Goal: Information Seeking & Learning: Learn about a topic

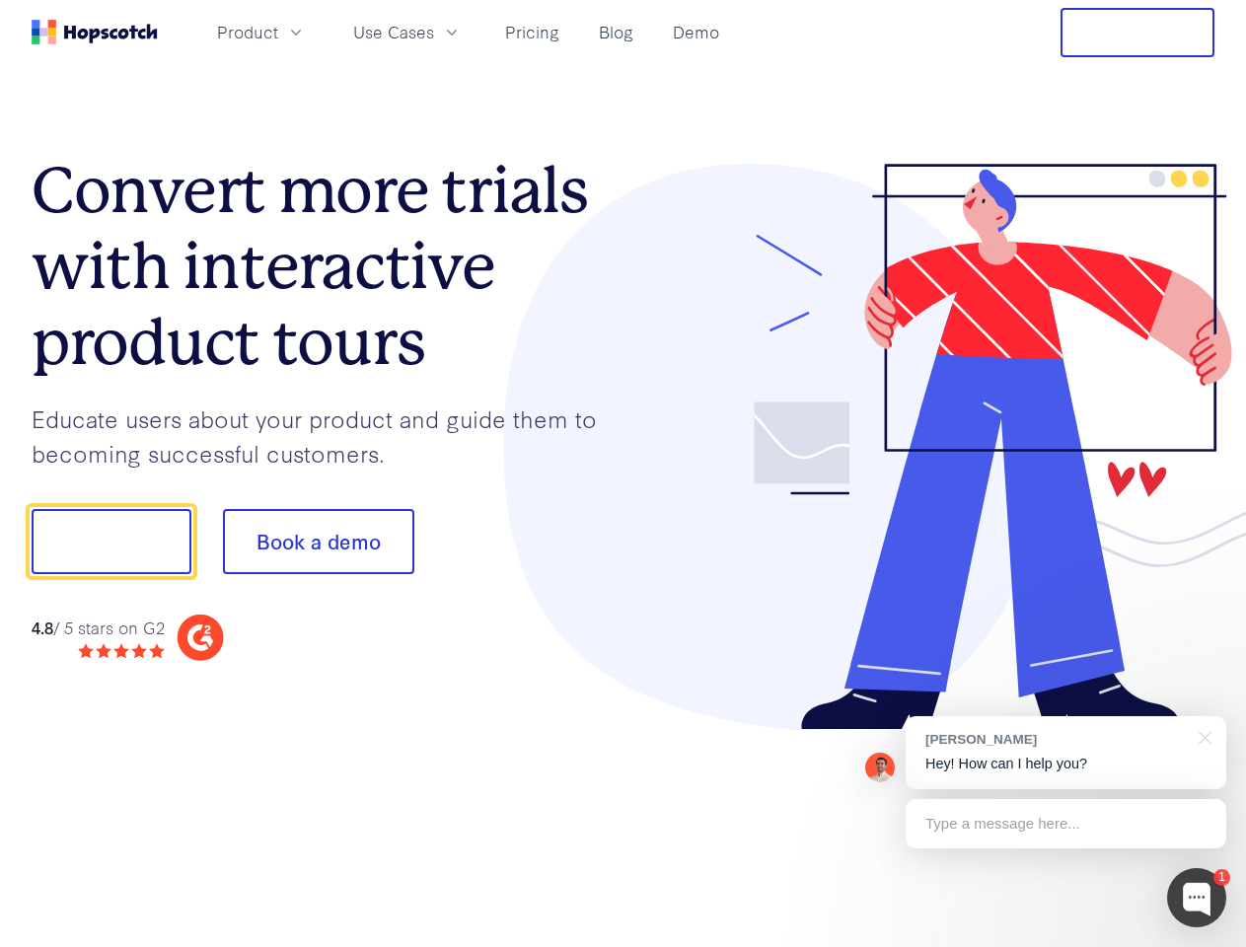
click at [624, 474] on div at bounding box center [920, 447] width 592 height 567
click at [278, 32] on span "Product" at bounding box center [247, 32] width 61 height 25
click at [434, 32] on span "Use Cases" at bounding box center [393, 32] width 81 height 25
click at [1138, 33] on button "Free Trial" at bounding box center [1138, 32] width 154 height 49
click at [111, 542] on button "Show me!" at bounding box center [112, 541] width 160 height 65
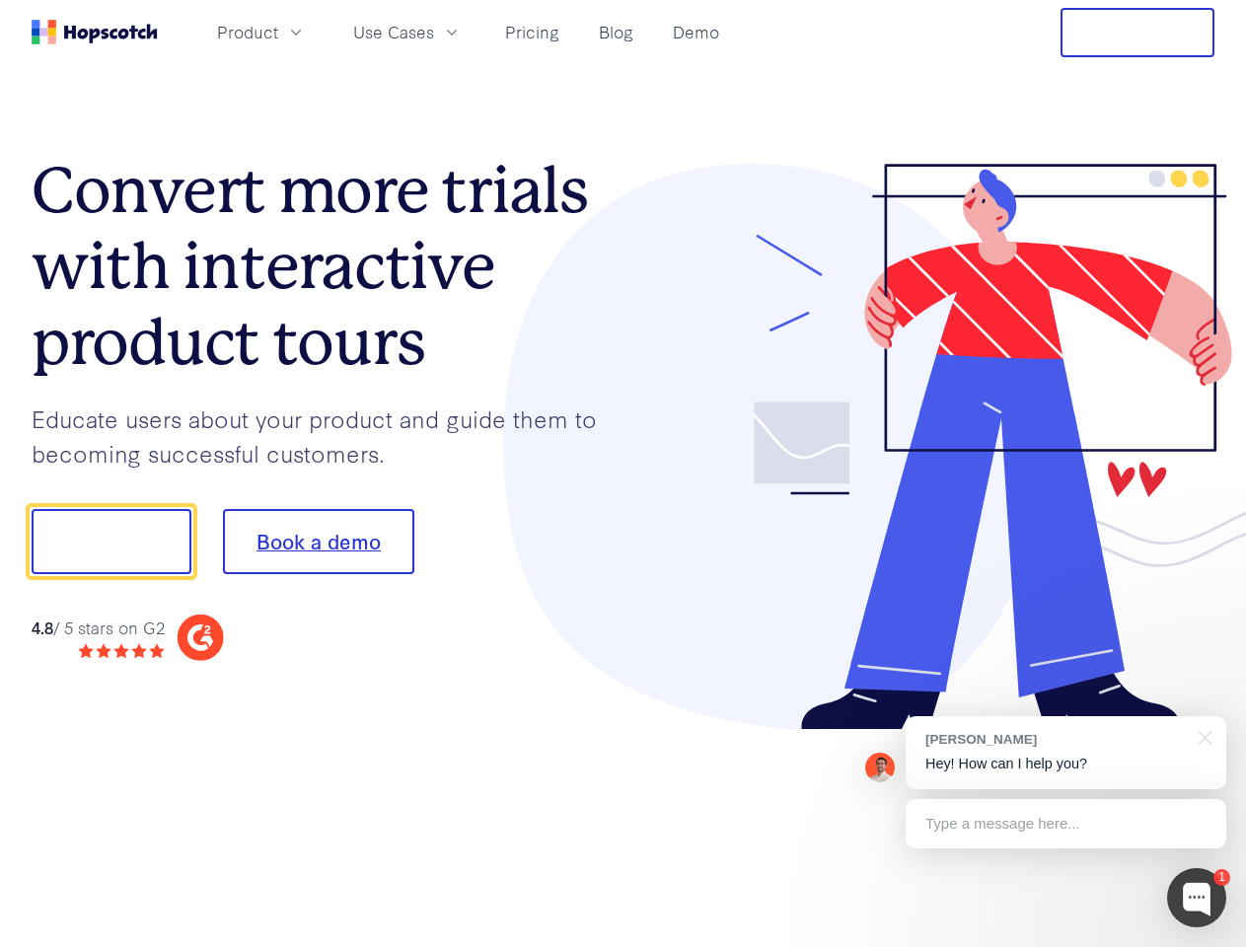
click at [318, 542] on button "Book a demo" at bounding box center [318, 541] width 191 height 65
click at [1197, 898] on div at bounding box center [1196, 897] width 59 height 59
click at [1066, 753] on div "[PERSON_NAME] Hey! How can I help you?" at bounding box center [1066, 752] width 321 height 73
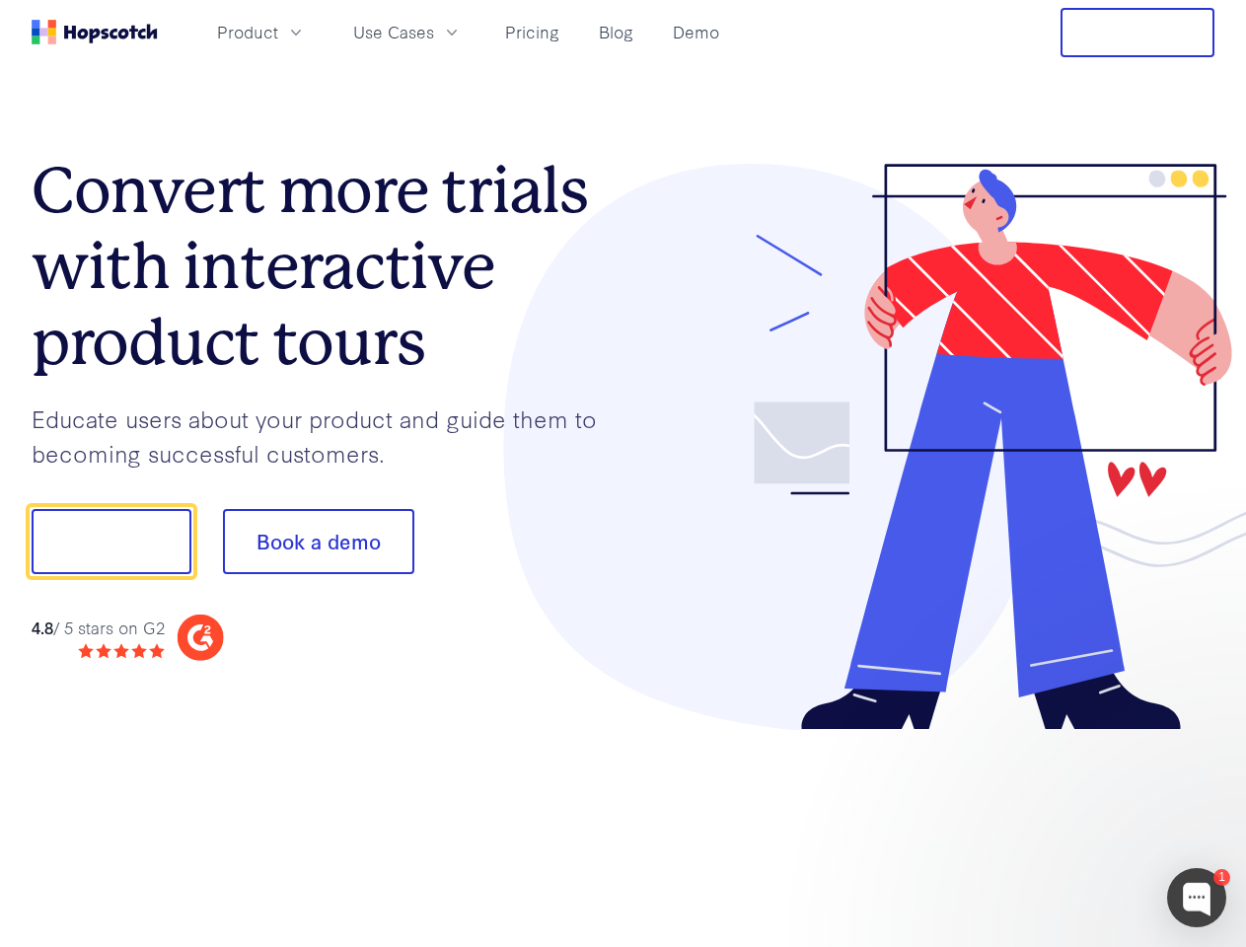
click at [1202, 736] on div at bounding box center [1042, 672] width 370 height 394
click at [1066, 824] on div at bounding box center [1042, 672] width 370 height 394
